Goal: Task Accomplishment & Management: Use online tool/utility

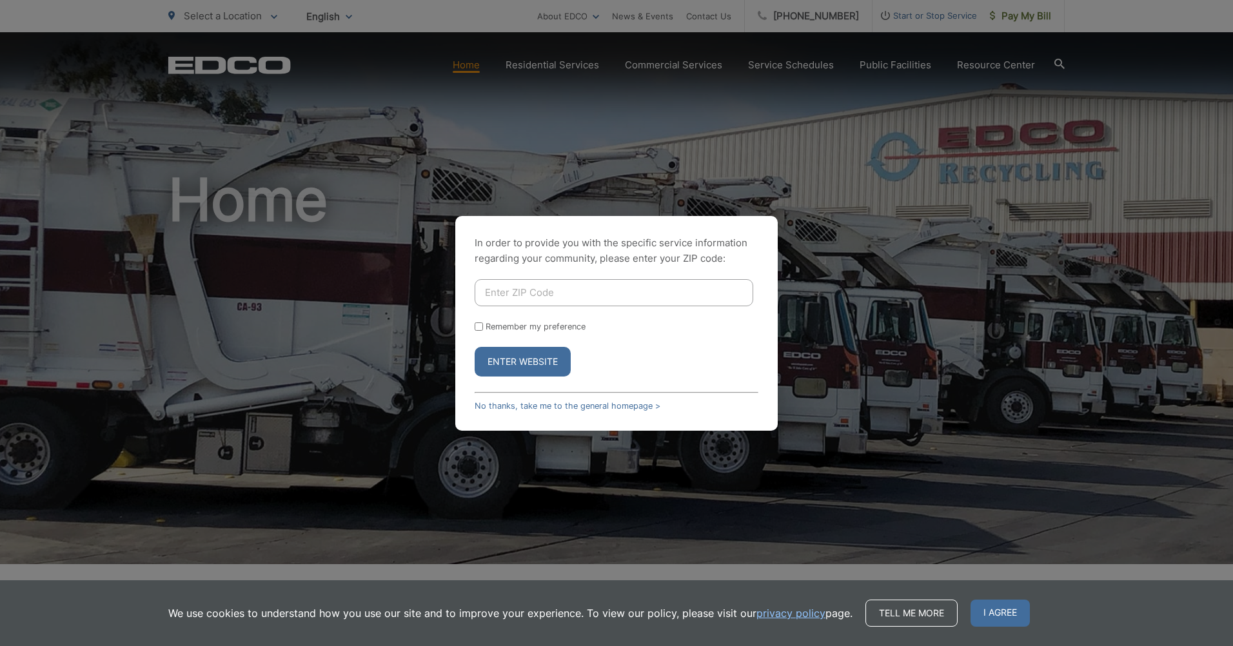
click at [523, 290] on input "Enter ZIP Code" at bounding box center [613, 292] width 278 height 27
type input "92009"
click at [480, 331] on form "92009 Remember my preference Enter Website" at bounding box center [616, 327] width 284 height 97
click at [480, 325] on input "Remember my preference" at bounding box center [478, 326] width 8 height 8
checkbox input "true"
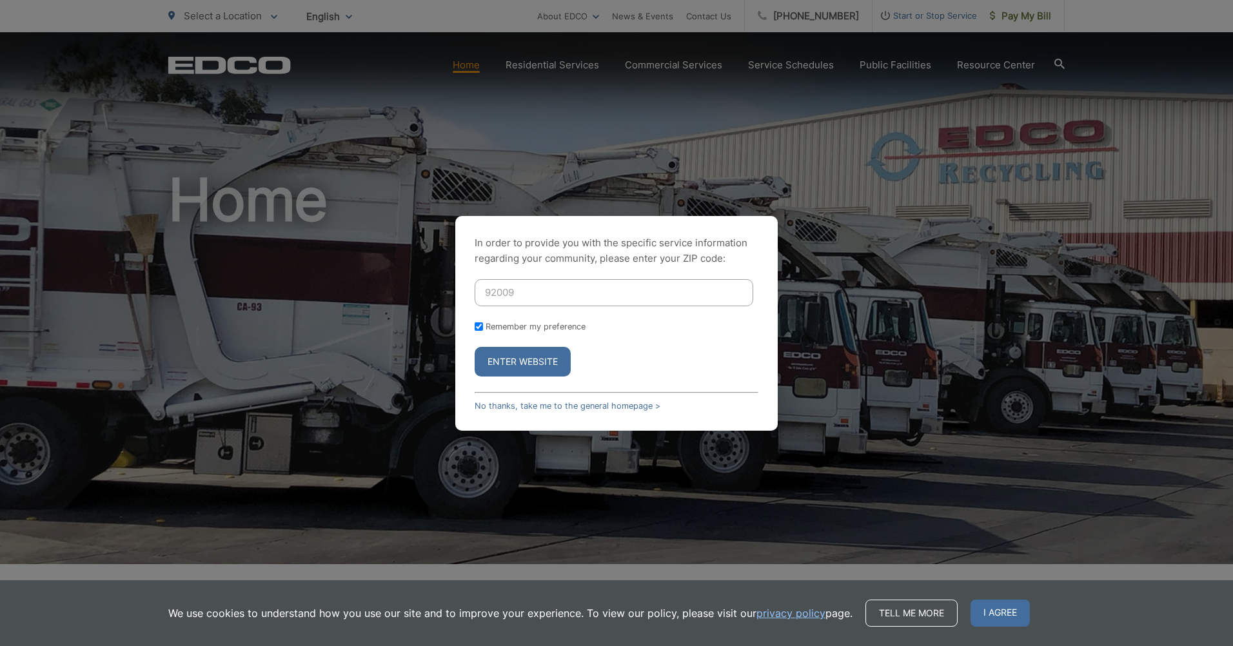
click at [502, 351] on button "Enter Website" at bounding box center [522, 362] width 96 height 30
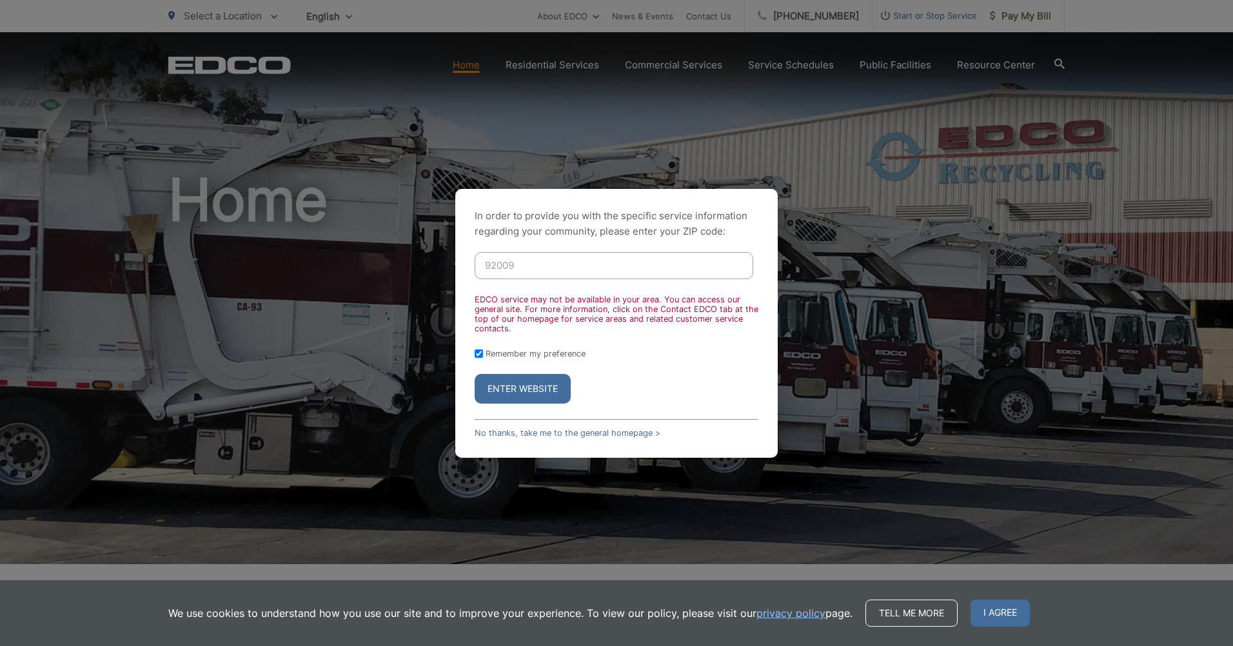
click at [511, 387] on button "Enter Website" at bounding box center [522, 389] width 96 height 30
click at [525, 387] on button "Enter Website" at bounding box center [522, 389] width 96 height 30
drag, startPoint x: 611, startPoint y: 365, endPoint x: 721, endPoint y: 280, distance: 138.7
click at [612, 362] on form "92009 EDCO service may not be available in your area. You can access our genera…" at bounding box center [616, 327] width 284 height 151
click at [493, 433] on link "No thanks, take me to the general homepage >" at bounding box center [567, 433] width 186 height 10
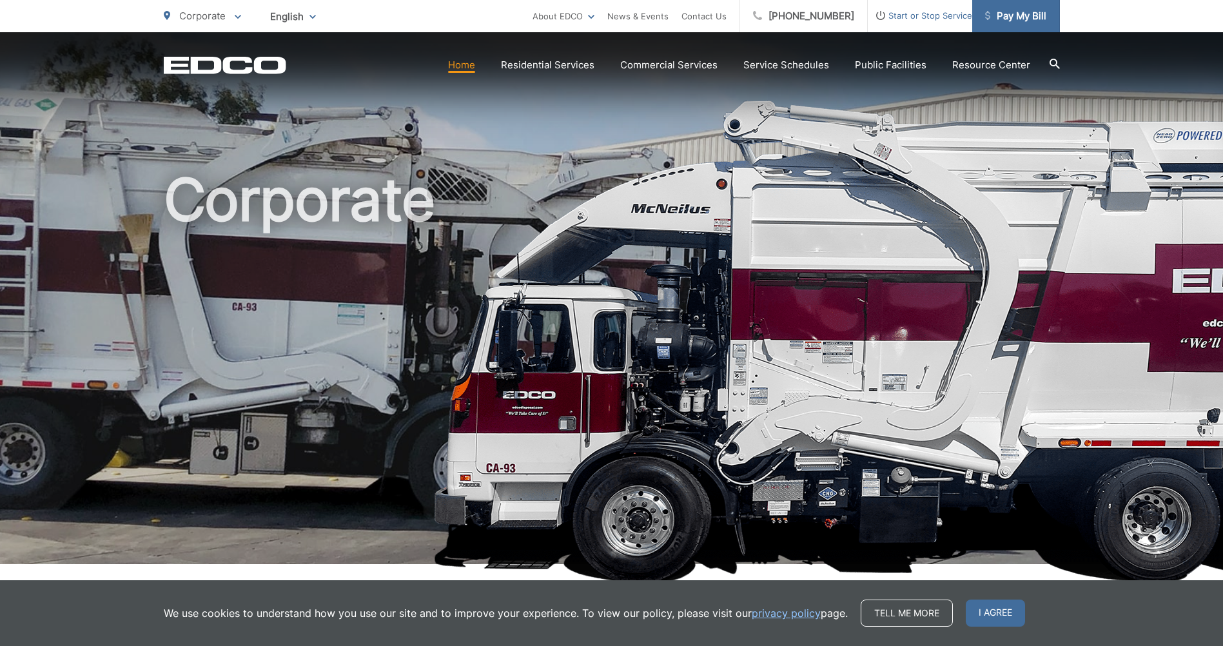
click at [1021, 18] on span "Pay My Bill" at bounding box center [1015, 15] width 61 height 15
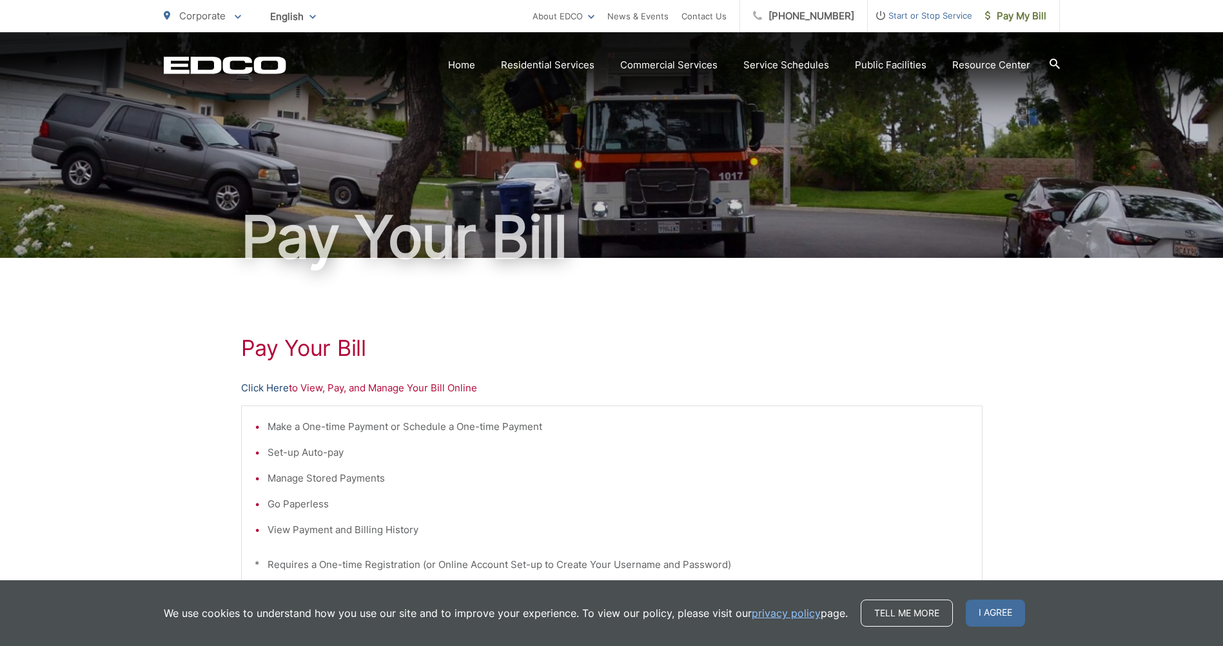
click at [265, 386] on link "Click Here" at bounding box center [265, 387] width 48 height 15
